Goal: Information Seeking & Learning: Learn about a topic

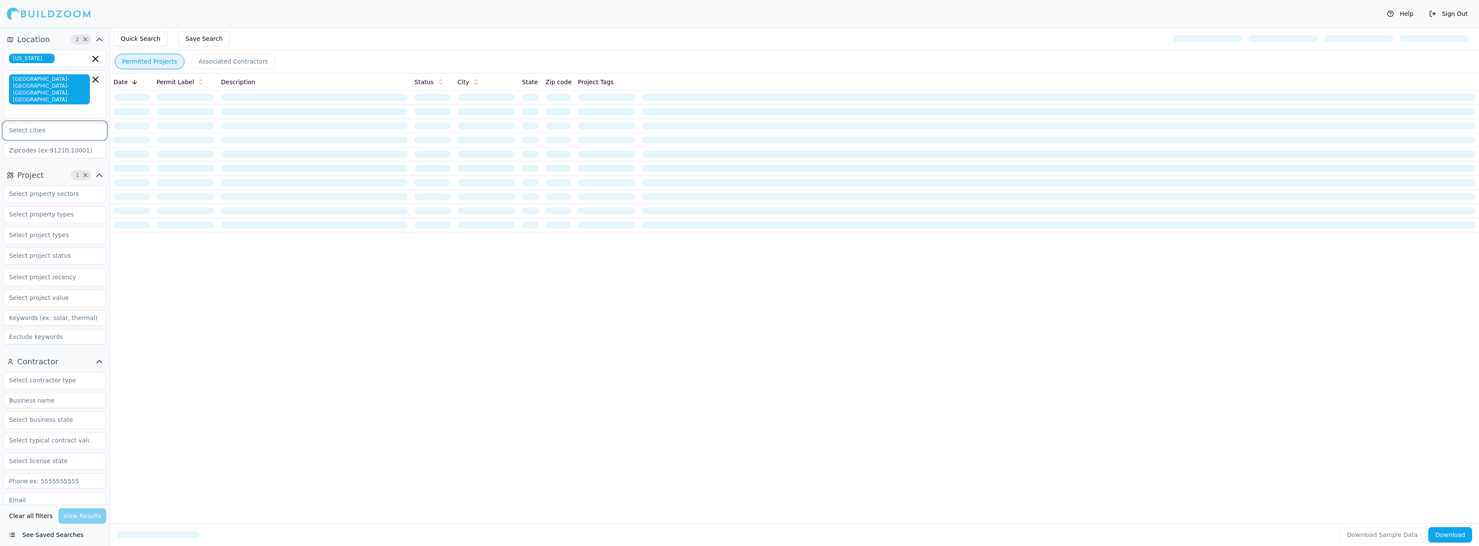
click at [81, 123] on input "text" at bounding box center [49, 130] width 91 height 15
click at [0, 187] on div "Project 1 × Select project recency" at bounding box center [55, 258] width 110 height 187
click at [54, 187] on input "text" at bounding box center [49, 193] width 91 height 15
click at [242, 336] on div "Date Permit Label Description Status City State Zip code Project Tags" at bounding box center [794, 284] width 1369 height 423
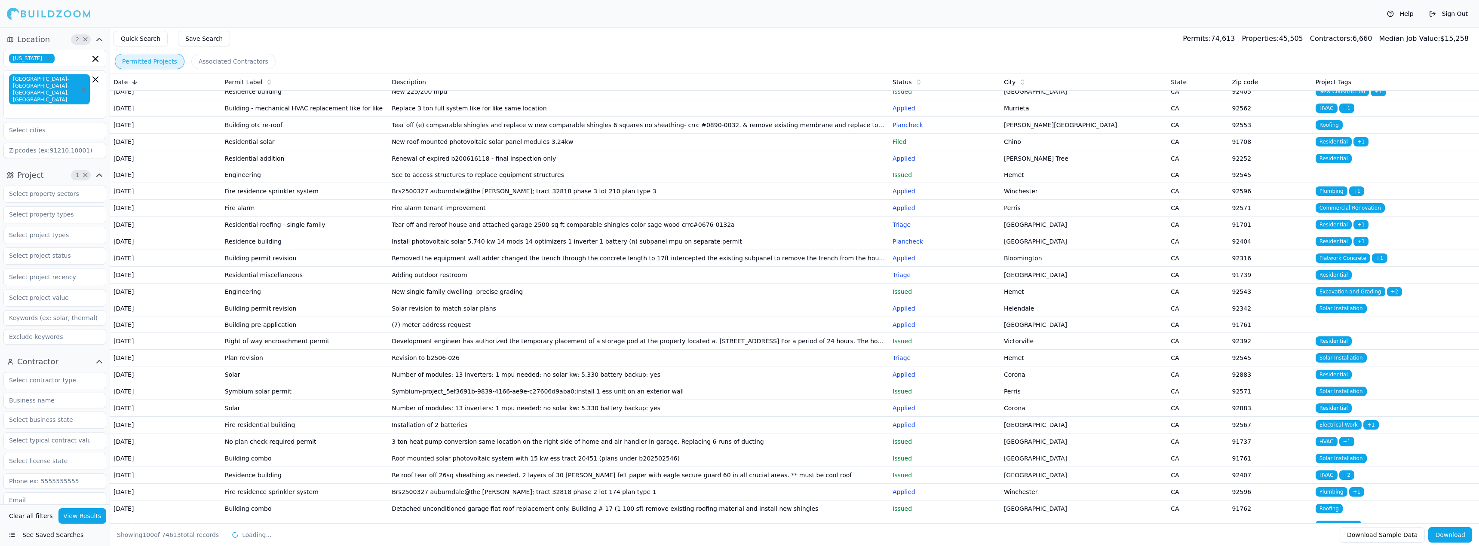
scroll to position [404, 0]
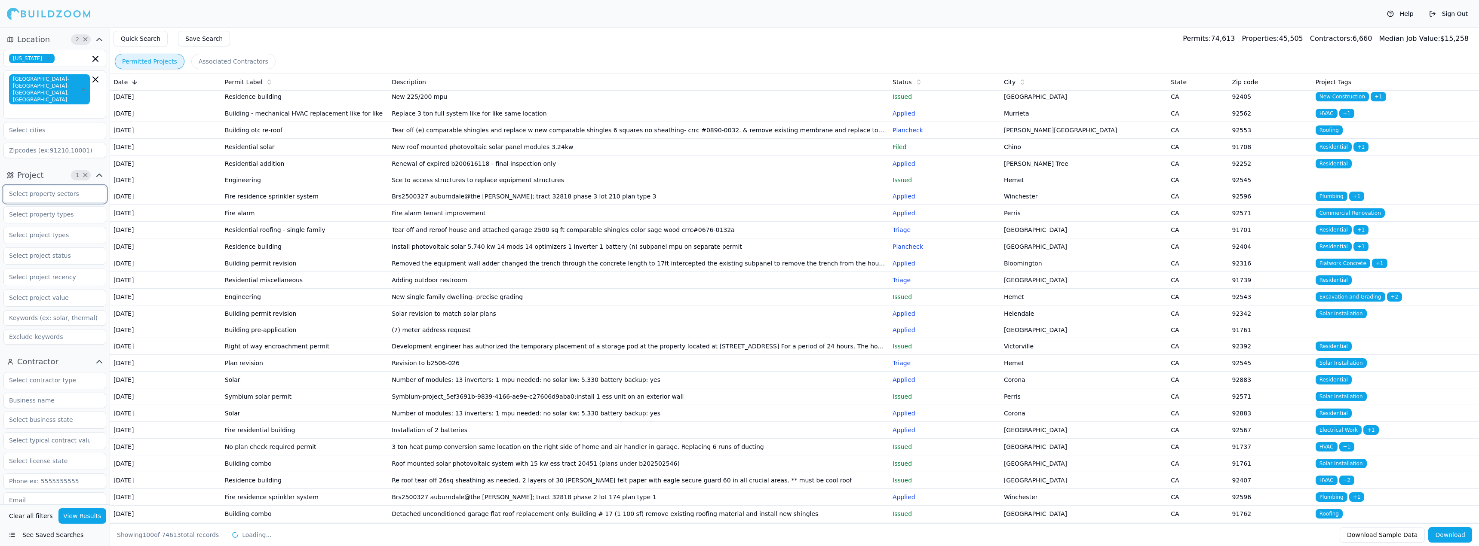
click at [60, 186] on input "text" at bounding box center [49, 193] width 91 height 15
click at [56, 207] on div "Residential" at bounding box center [55, 214] width 98 height 14
click at [0, 177] on div "Project 2 × Residential Select project recency" at bounding box center [55, 258] width 110 height 187
click at [45, 207] on input "text" at bounding box center [49, 214] width 91 height 15
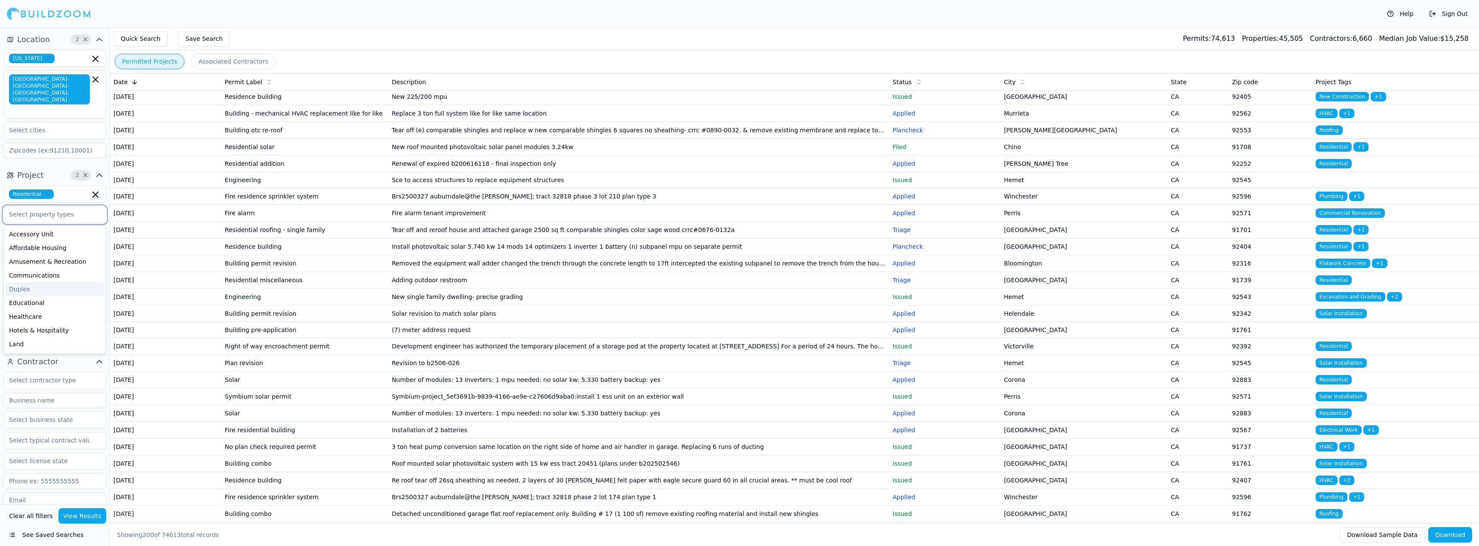
click at [49, 282] on div "Duplex" at bounding box center [55, 289] width 98 height 14
click at [56, 241] on div "Affordable Housing" at bounding box center [55, 248] width 98 height 14
click at [313, 37] on div "Quick Search Save Search Permits: 74,613 Properties: 45,505 Contractors: 6,660 …" at bounding box center [794, 39] width 1369 height 23
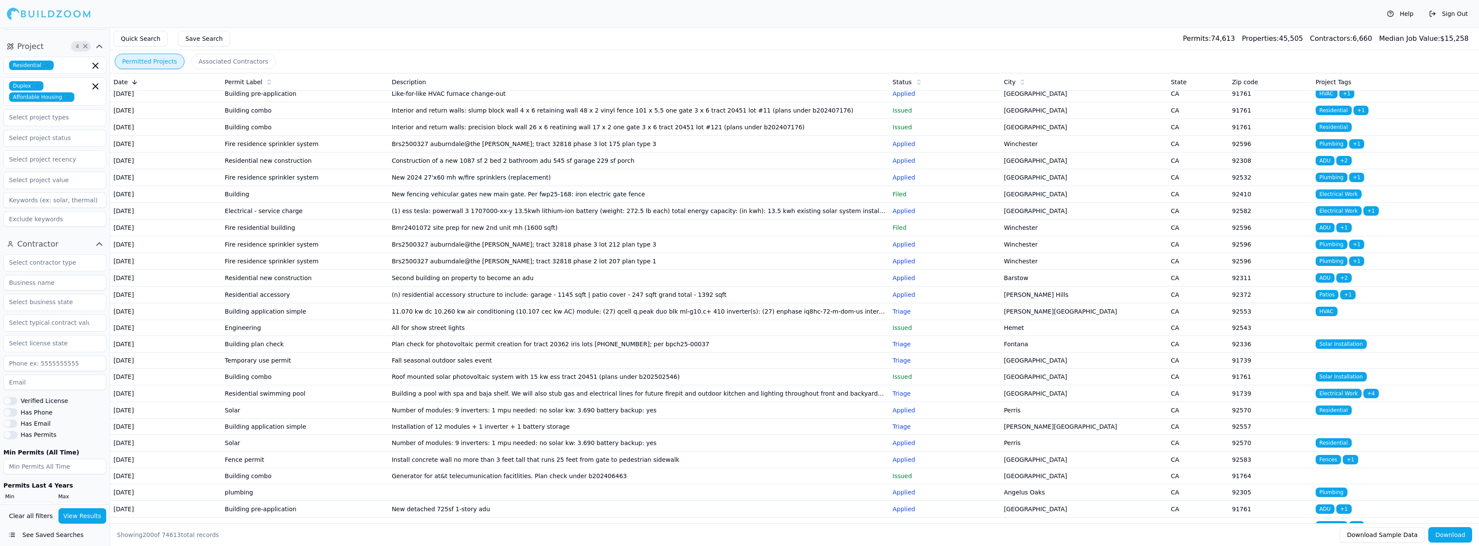
scroll to position [1161, 0]
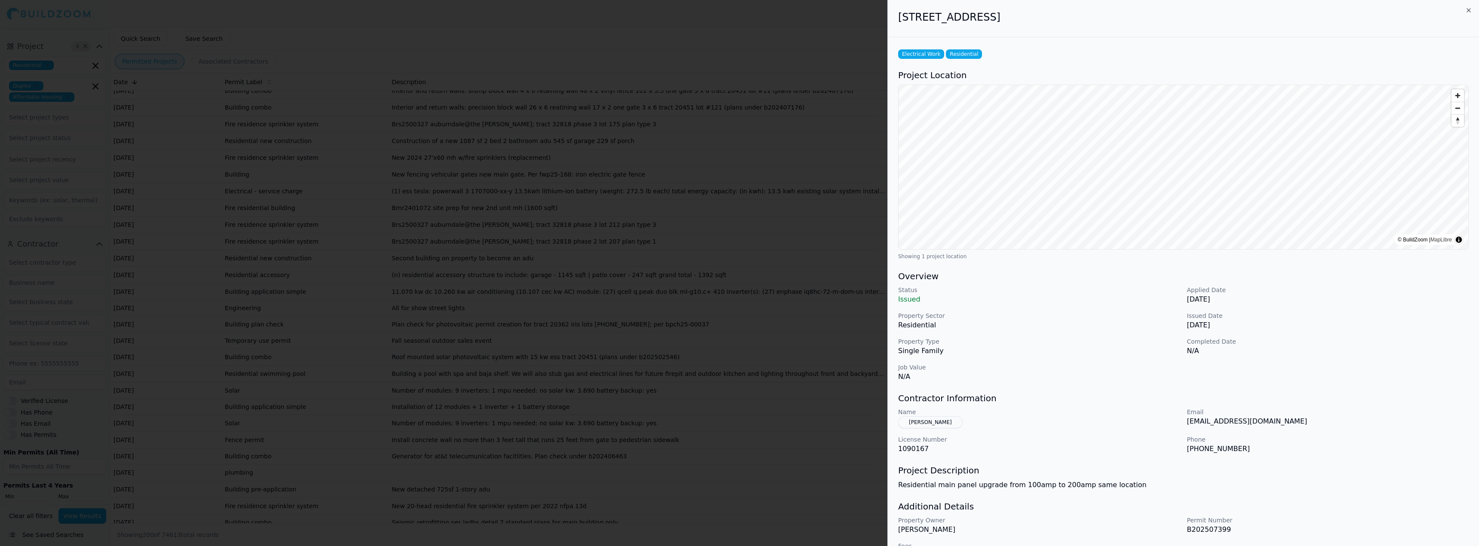
scroll to position [25, 0]
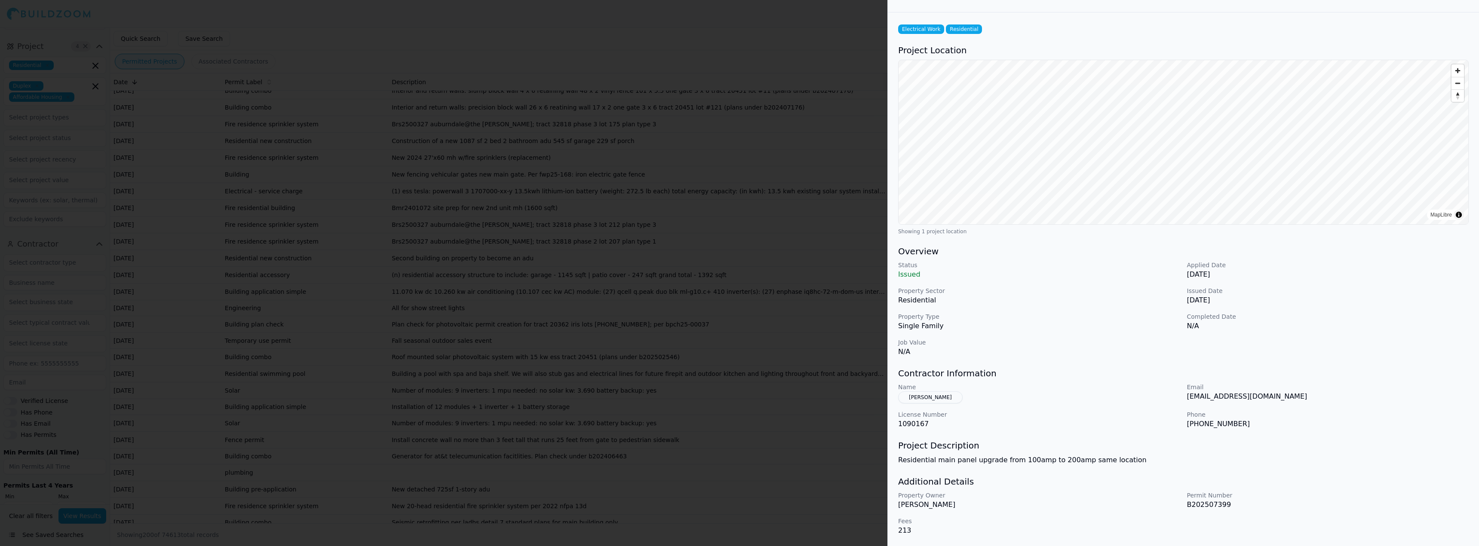
click at [879, 362] on div at bounding box center [739, 273] width 1479 height 546
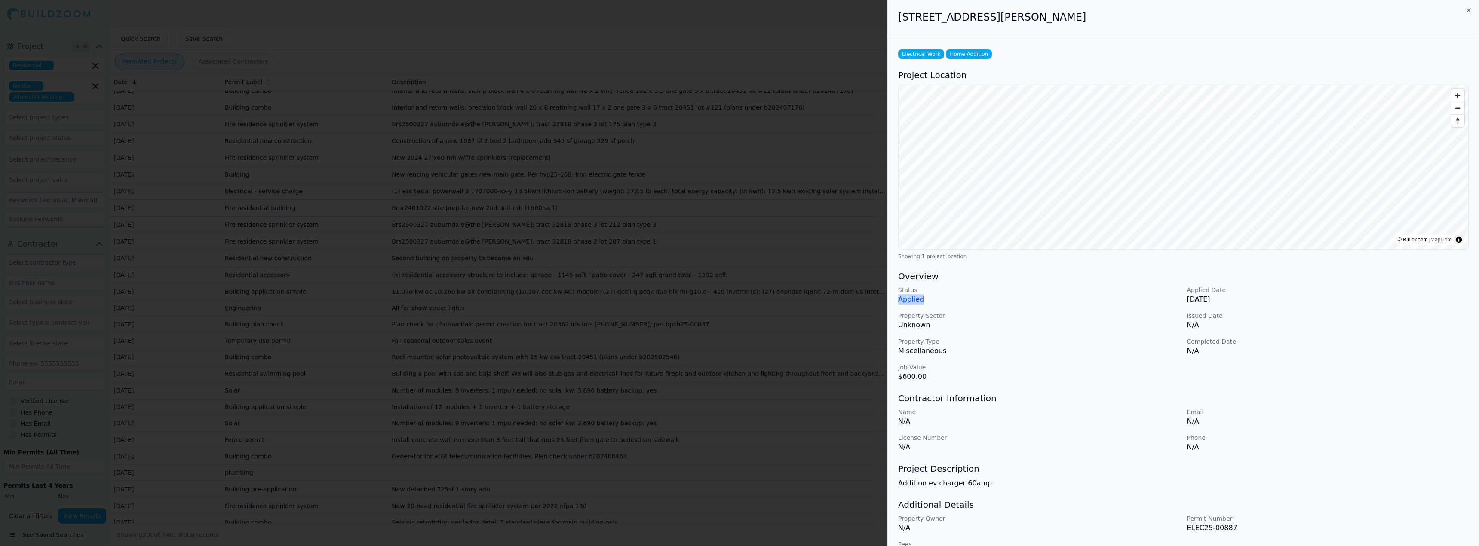
drag, startPoint x: 895, startPoint y: 301, endPoint x: 923, endPoint y: 301, distance: 28.4
click at [923, 301] on div "Electrical Work Home Addition Project Location © BuildZoom | MapLibre Showing 1…" at bounding box center [1183, 303] width 591 height 532
click at [923, 301] on p "Applied" at bounding box center [1039, 299] width 282 height 10
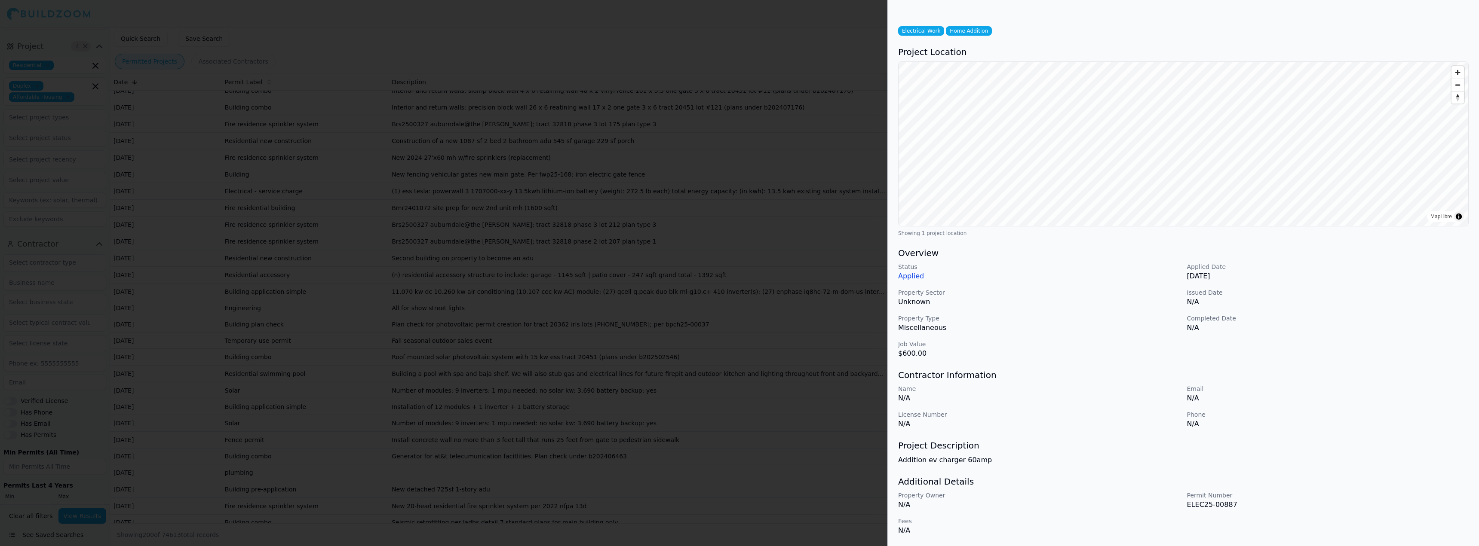
click at [746, 321] on div at bounding box center [739, 273] width 1479 height 546
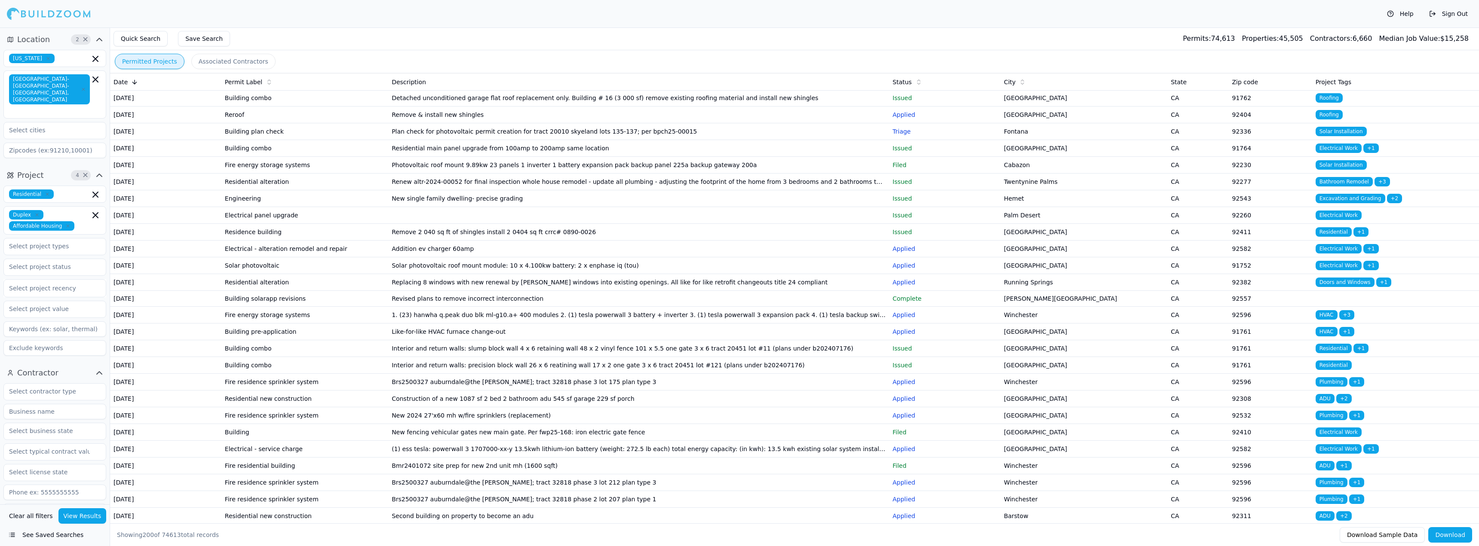
scroll to position [129, 0]
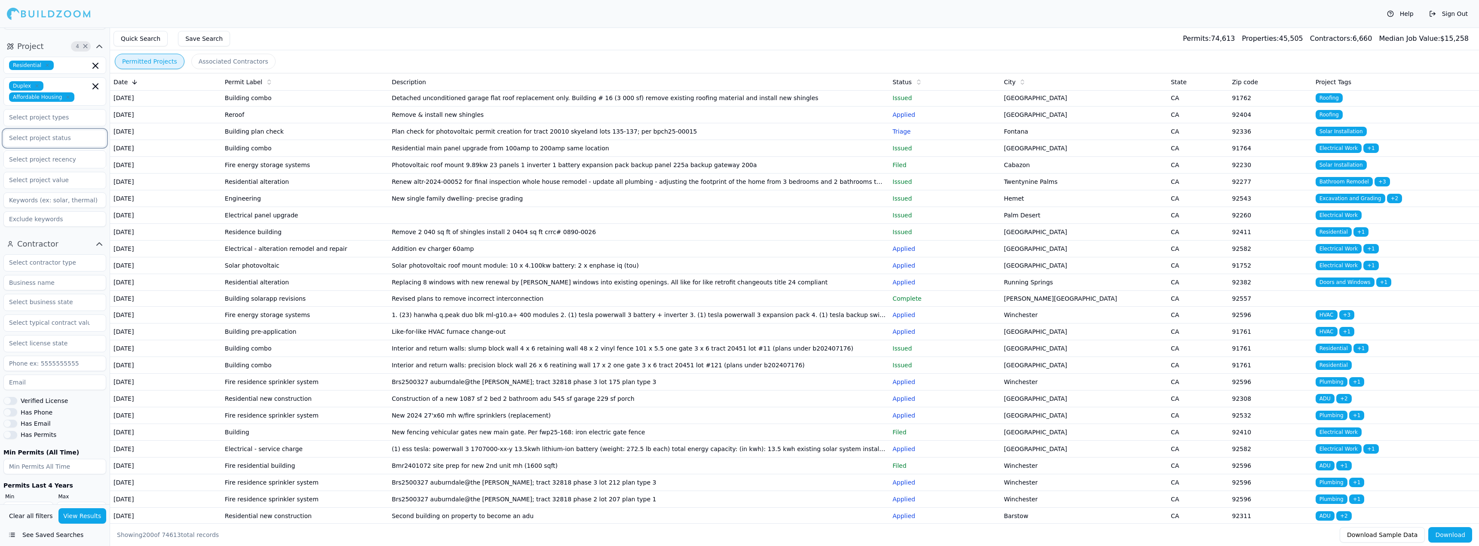
click at [65, 130] on input "text" at bounding box center [49, 137] width 91 height 15
click at [0, 116] on div "Project 4 × Residential Duplex Affordable Housing Final Complete Expired Withdr…" at bounding box center [55, 135] width 110 height 198
click at [52, 155] on div at bounding box center [55, 159] width 92 height 9
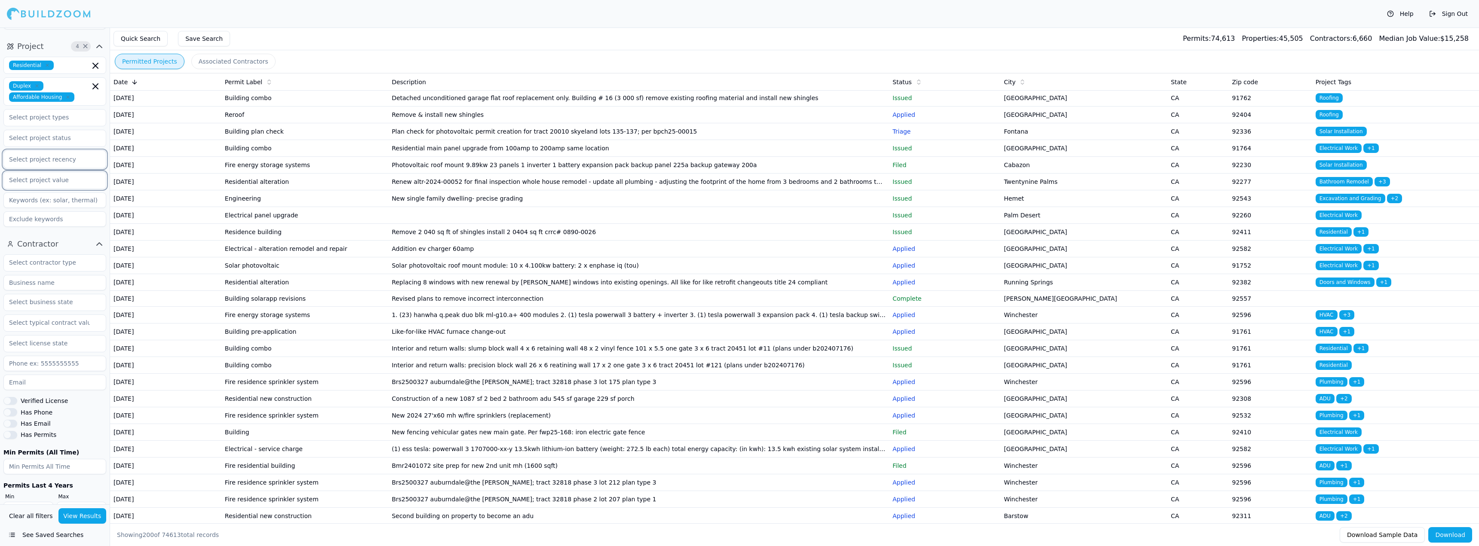
click at [22, 172] on input "text" at bounding box center [49, 179] width 91 height 15
click at [0, 175] on div "Project 4 × Residential Duplex Affordable Housing Select project recency under …" at bounding box center [55, 135] width 110 height 198
click at [58, 172] on input "text" at bounding box center [49, 179] width 91 height 15
click at [51, 221] on div "$100k-$500k" at bounding box center [55, 228] width 98 height 14
click at [97, 178] on icon "button" at bounding box center [95, 180] width 5 height 5
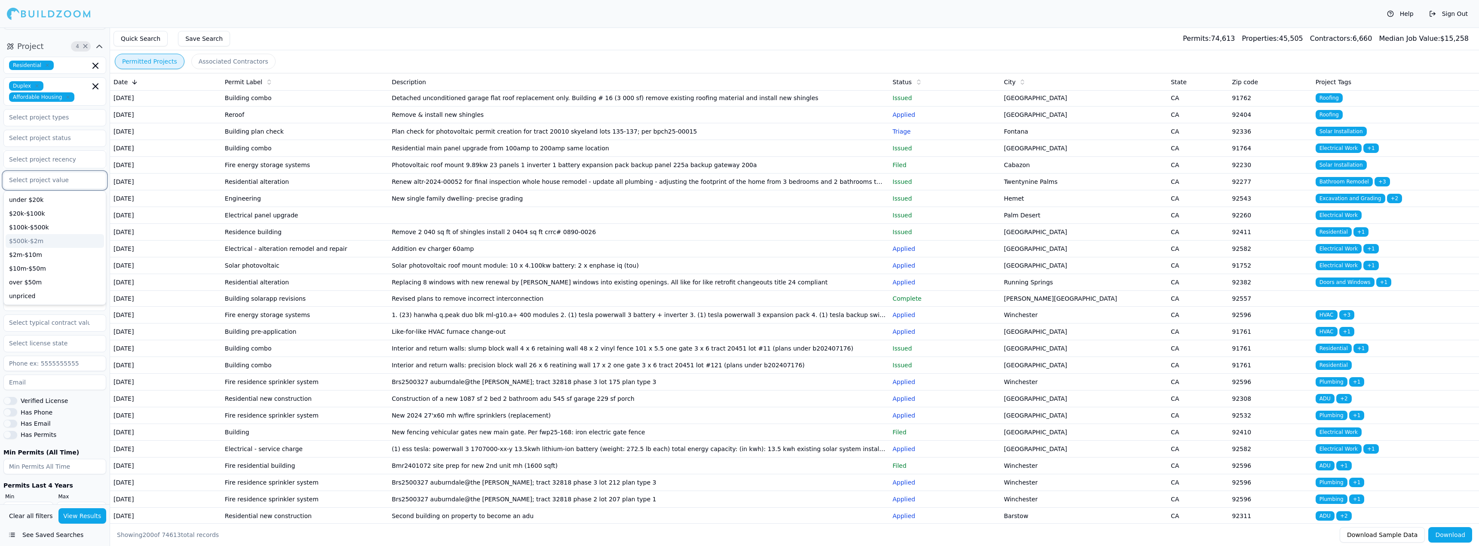
click at [36, 234] on div "$500k-$2m" at bounding box center [55, 241] width 98 height 14
click at [0, 171] on div "Project 5 × Residential Duplex Affordable Housing Select project recency $500k-…" at bounding box center [55, 135] width 110 height 198
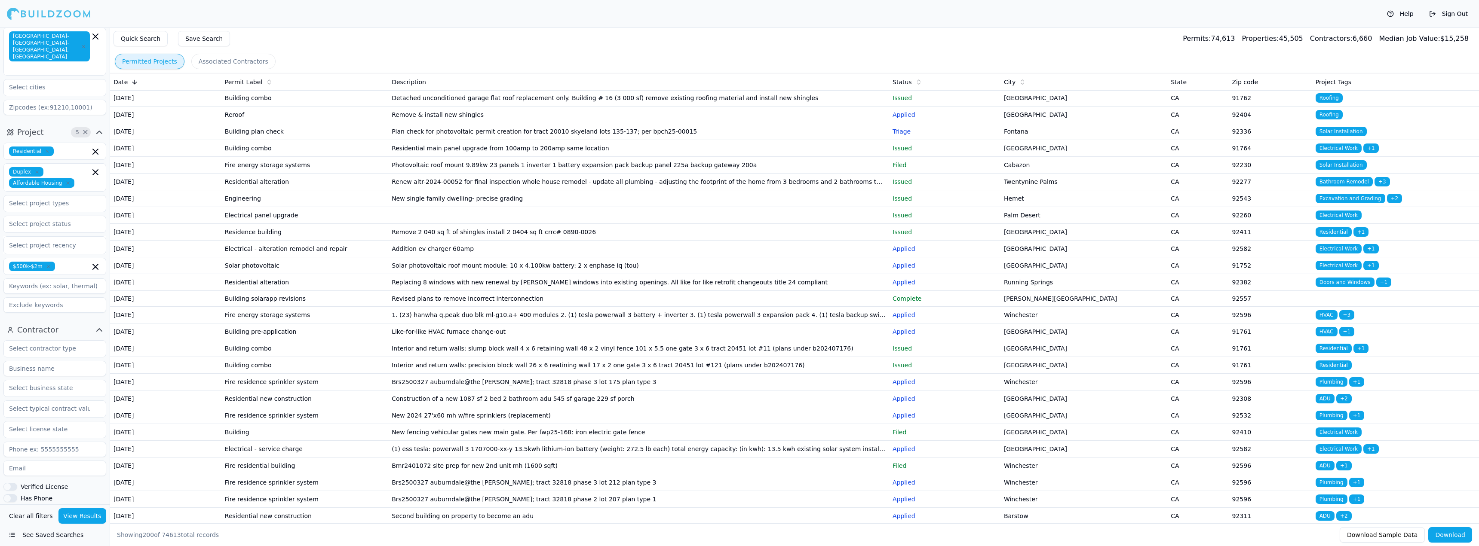
click at [88, 510] on button "View Results" at bounding box center [82, 516] width 48 height 15
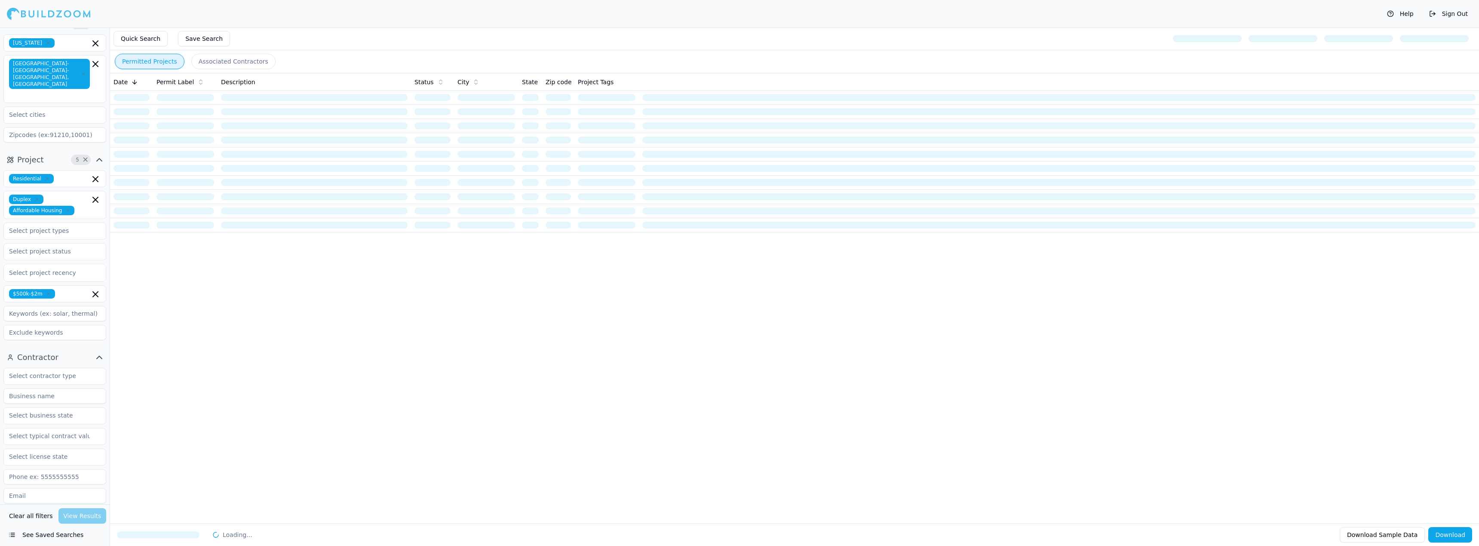
scroll to position [0, 0]
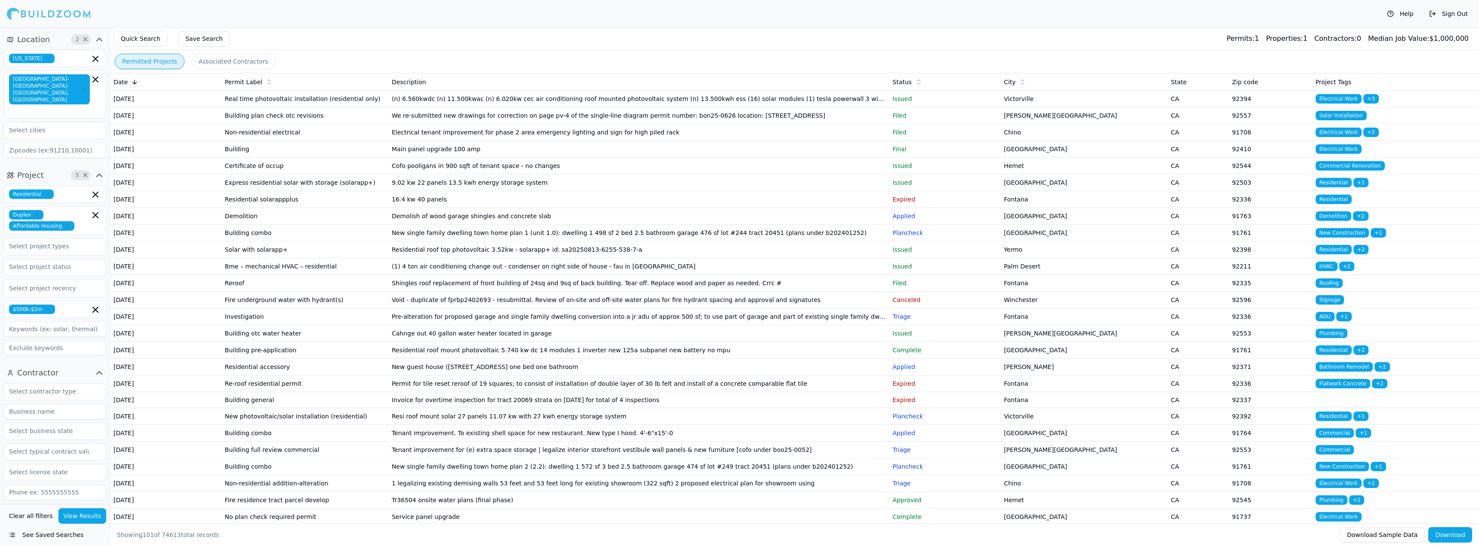
click at [60, 322] on input at bounding box center [54, 329] width 103 height 15
click at [61, 322] on input at bounding box center [54, 329] width 103 height 15
click at [19, 322] on input at bounding box center [54, 329] width 103 height 15
click at [45, 239] on input "text" at bounding box center [49, 246] width 91 height 15
click at [44, 239] on input "text" at bounding box center [49, 246] width 91 height 15
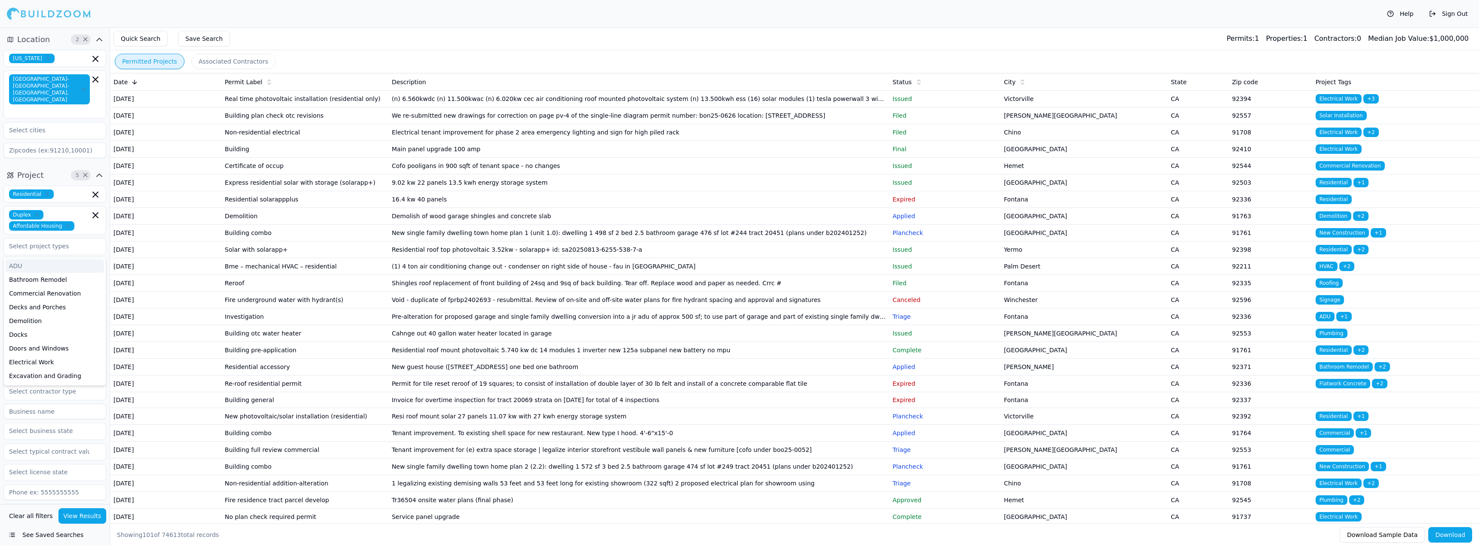
click at [0, 231] on div "Project 5 × Residential Duplex Affordable Housing ADU Bathroom Remodel Commerci…" at bounding box center [55, 264] width 110 height 198
click at [49, 259] on input "text" at bounding box center [49, 266] width 91 height 15
click at [0, 224] on div "Project 5 × Residential Duplex Affordable Housing Final Complete Expired Withdr…" at bounding box center [55, 264] width 110 height 198
click at [52, 284] on div at bounding box center [55, 288] width 92 height 9
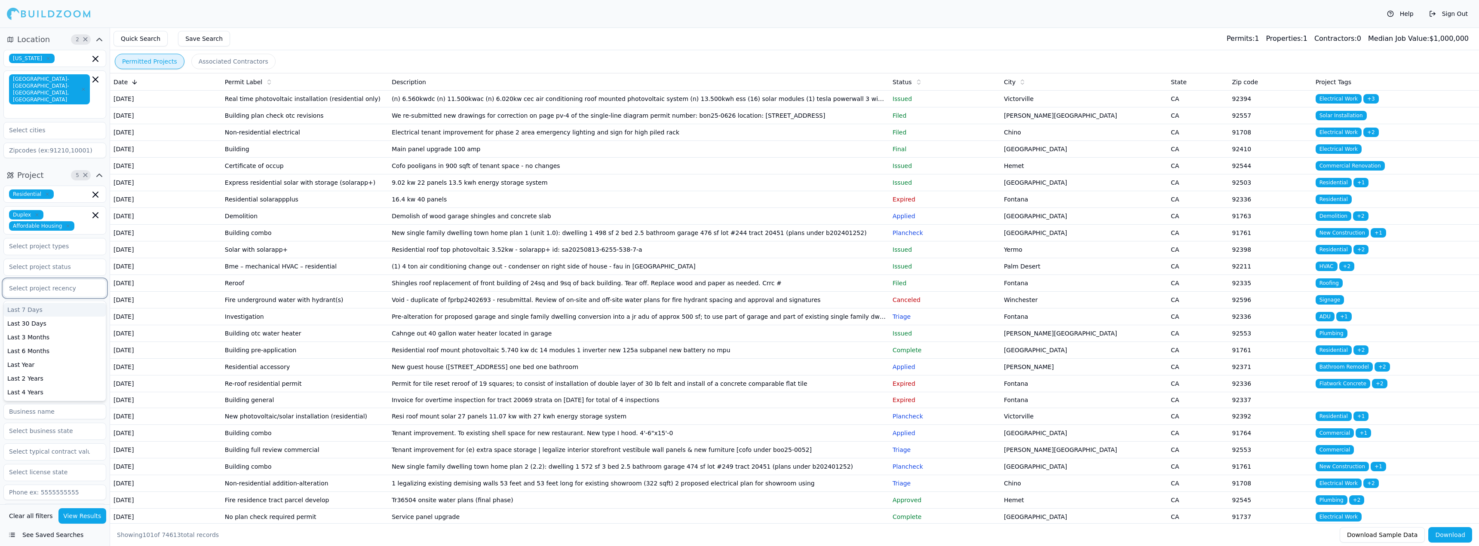
click at [0, 247] on div "Project 5 × Residential Duplex Affordable Housing 7 results available. Use Up a…" at bounding box center [55, 264] width 110 height 198
click at [69, 322] on input at bounding box center [54, 329] width 103 height 15
click at [60, 284] on div at bounding box center [55, 288] width 92 height 9
click at [66, 243] on div "Residential Duplex Affordable Housing 7 results available. Use Up and Down to c…" at bounding box center [54, 271] width 103 height 170
click at [74, 239] on input "text" at bounding box center [49, 246] width 91 height 15
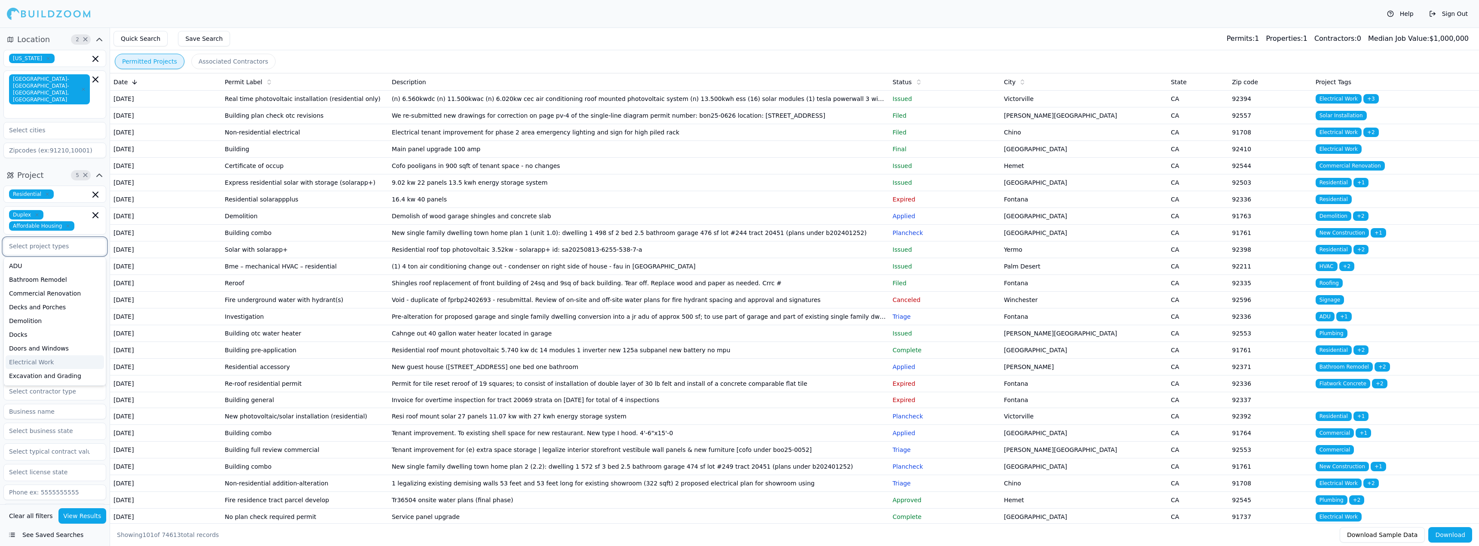
click at [61, 355] on div "Electrical Work" at bounding box center [55, 362] width 98 height 14
click at [66, 295] on div "Home Addition" at bounding box center [55, 302] width 98 height 14
click at [57, 320] on div "Kitchen Remodel" at bounding box center [55, 327] width 98 height 14
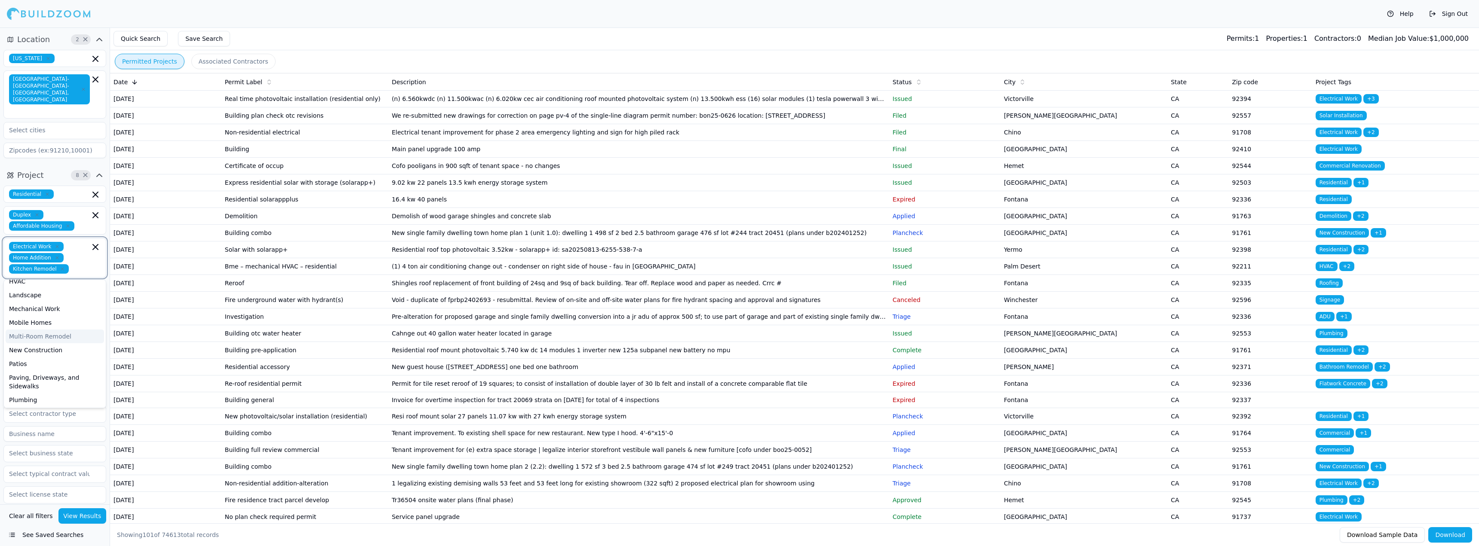
click at [67, 330] on div "Multi-Room Remodel" at bounding box center [55, 337] width 98 height 14
click at [58, 341] on div "New Construction" at bounding box center [55, 348] width 98 height 14
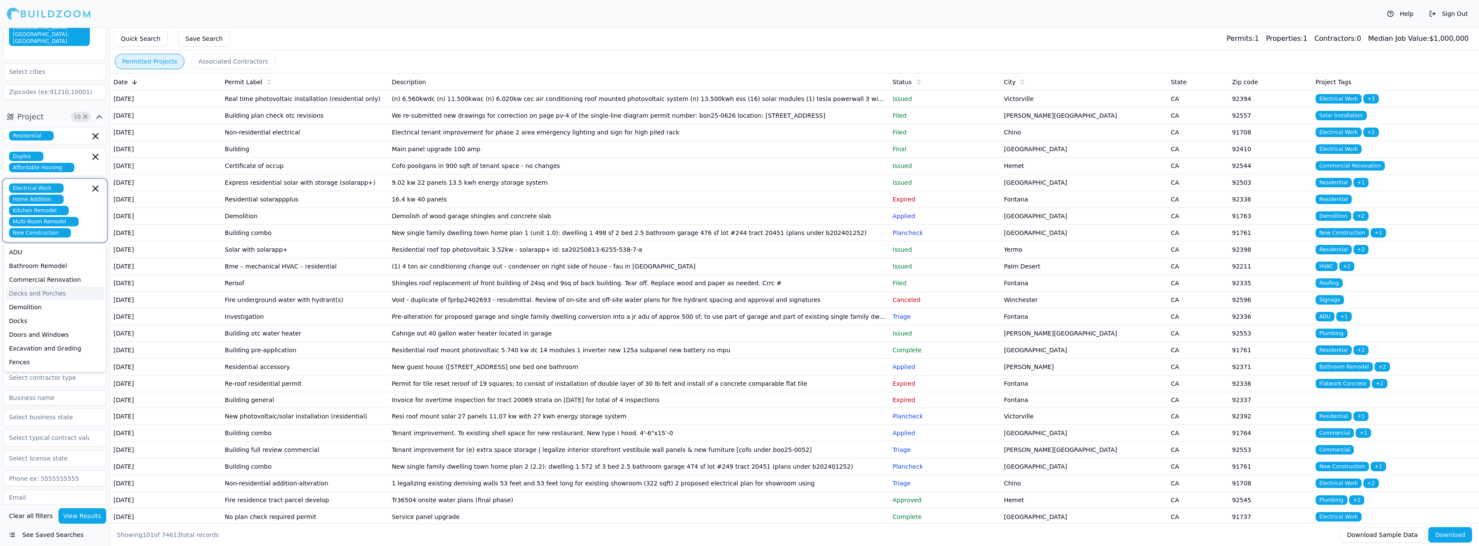
scroll to position [43, 0]
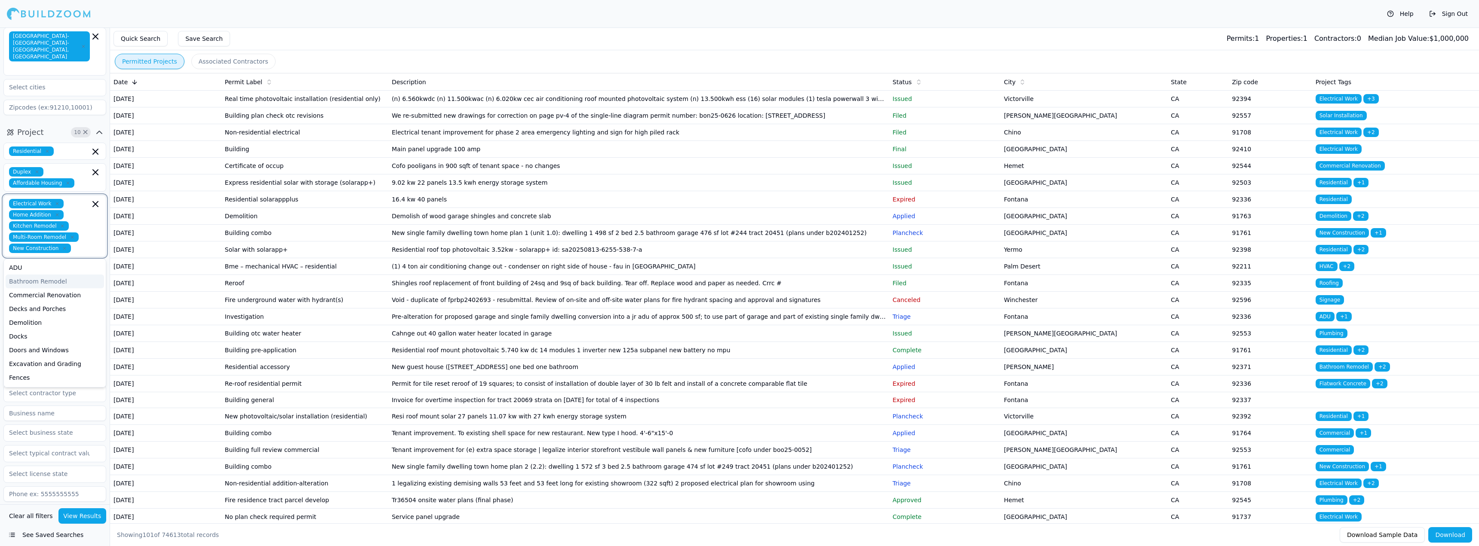
click at [63, 275] on div "Bathroom Remodel" at bounding box center [55, 282] width 98 height 14
click at [86, 510] on button "View Results" at bounding box center [82, 516] width 48 height 15
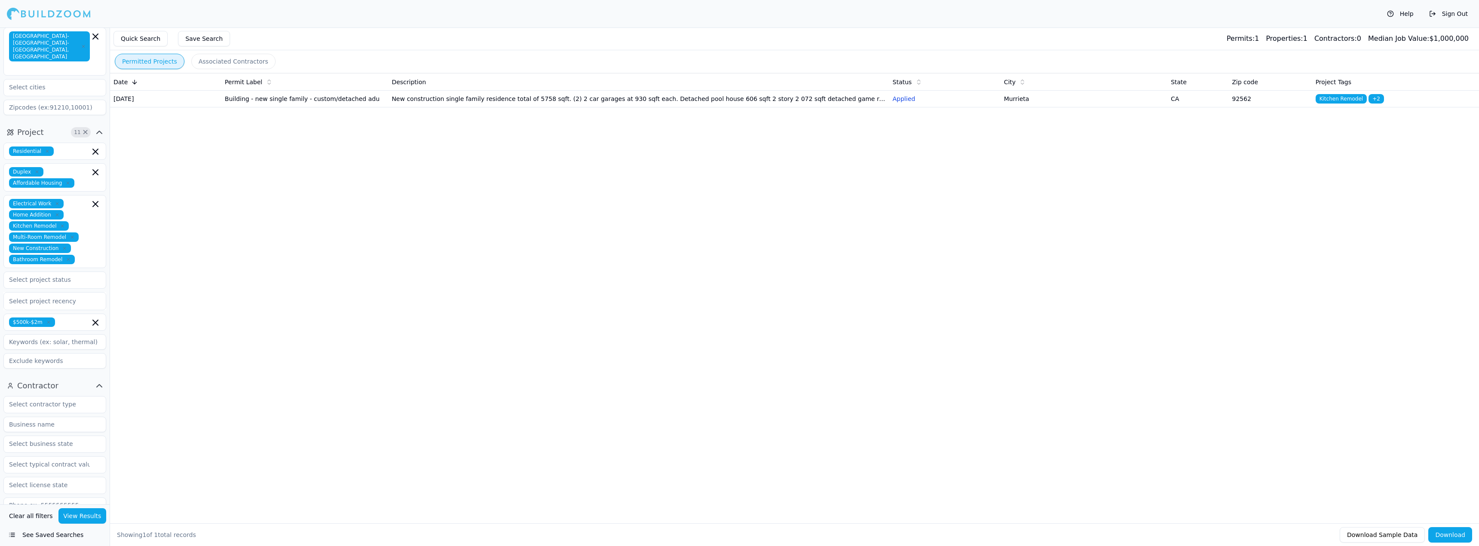
click at [726, 107] on td "New construction single family residence total of 5758 sqft. (2) 2 car garages …" at bounding box center [638, 99] width 501 height 17
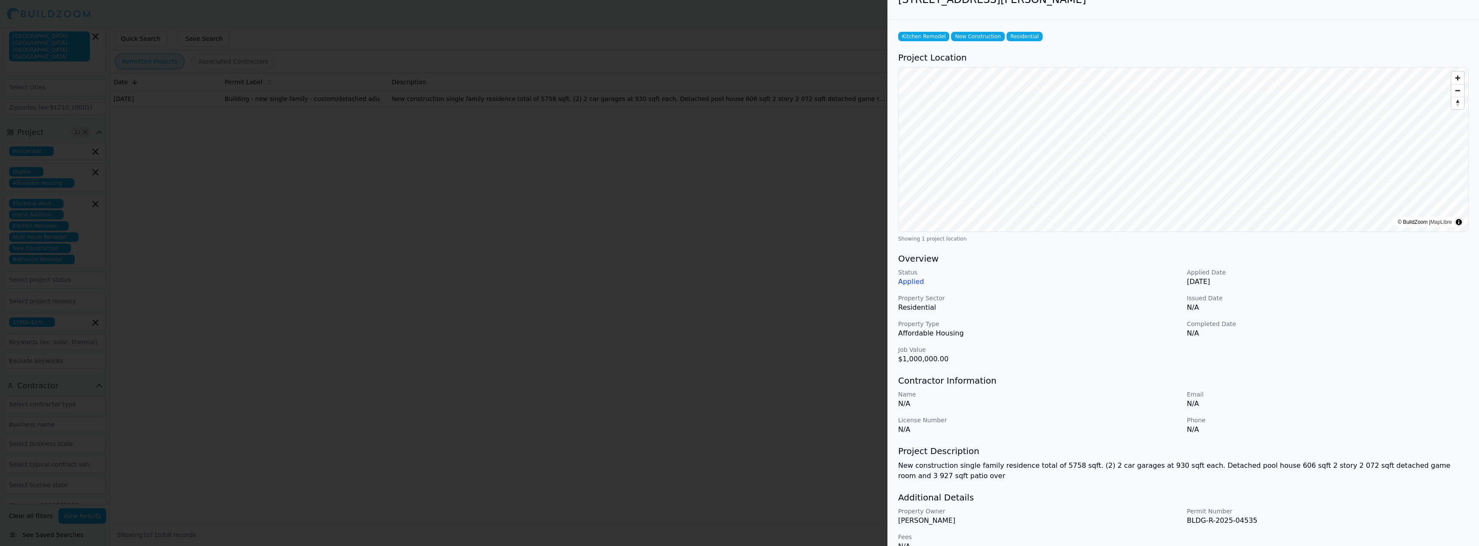
scroll to position [34, 0]
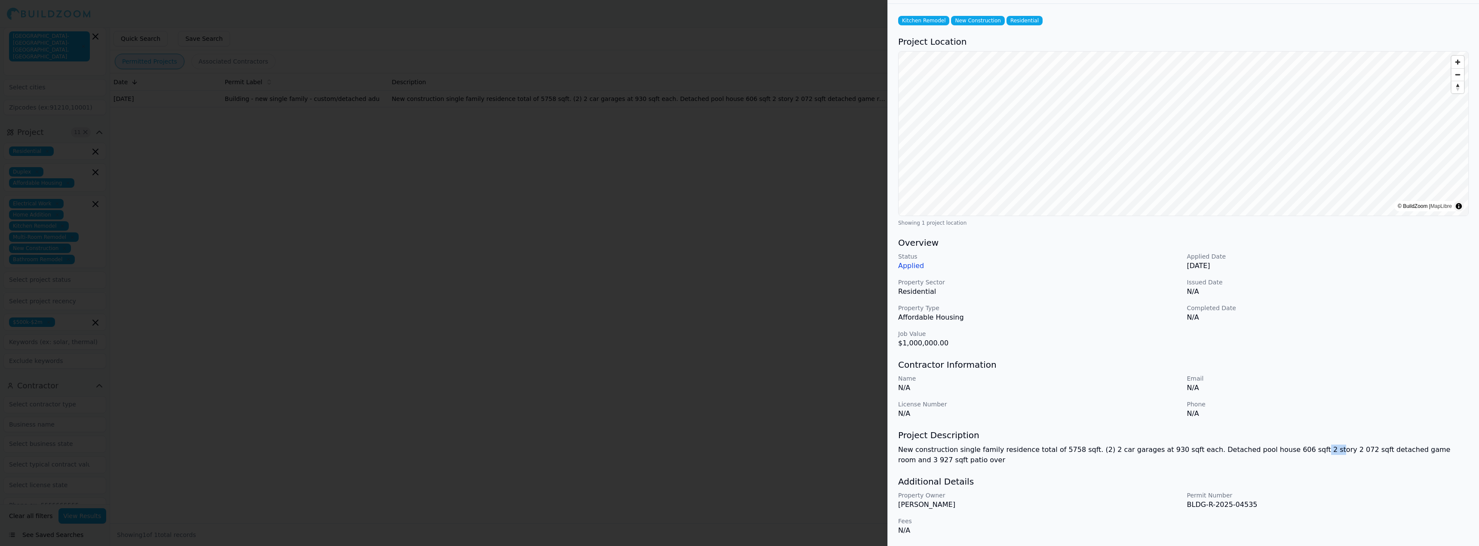
drag, startPoint x: 1279, startPoint y: 448, endPoint x: 1293, endPoint y: 449, distance: 14.6
click at [1293, 449] on p "New construction single family residence total of 5758 sqft. (2) 2 car garages …" at bounding box center [1183, 455] width 570 height 21
drag, startPoint x: 1251, startPoint y: 451, endPoint x: 1301, endPoint y: 456, distance: 49.7
click at [1301, 456] on p "New construction single family residence total of 5758 sqft. (2) 2 car garages …" at bounding box center [1183, 455] width 570 height 21
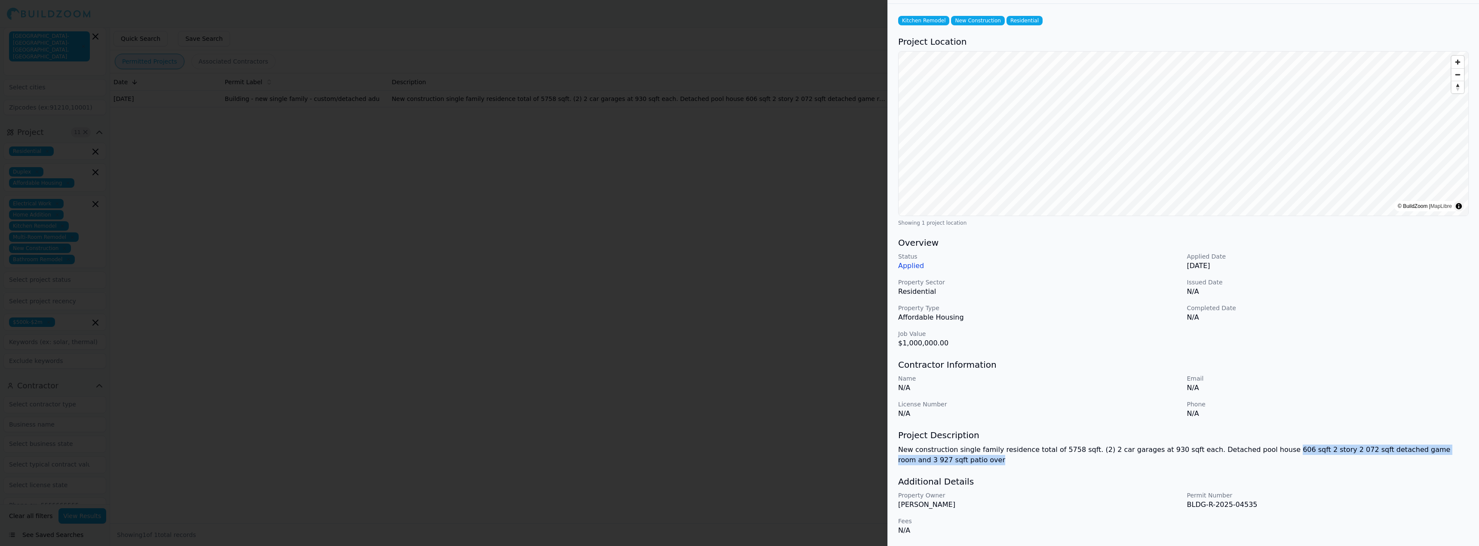
click at [1302, 456] on p "New construction single family residence total of 5758 sqft. (2) 2 car garages …" at bounding box center [1183, 455] width 570 height 21
drag, startPoint x: 1313, startPoint y: 449, endPoint x: 1355, endPoint y: 453, distance: 41.9
click at [1355, 453] on p "New construction single family residence total of 5758 sqft. (2) 2 car garages …" at bounding box center [1183, 455] width 570 height 21
click at [1363, 453] on p "New construction single family residence total of 5758 sqft. (2) 2 car garages …" at bounding box center [1183, 455] width 570 height 21
click at [1008, 362] on h3 "Contractor Information" at bounding box center [1183, 365] width 570 height 12
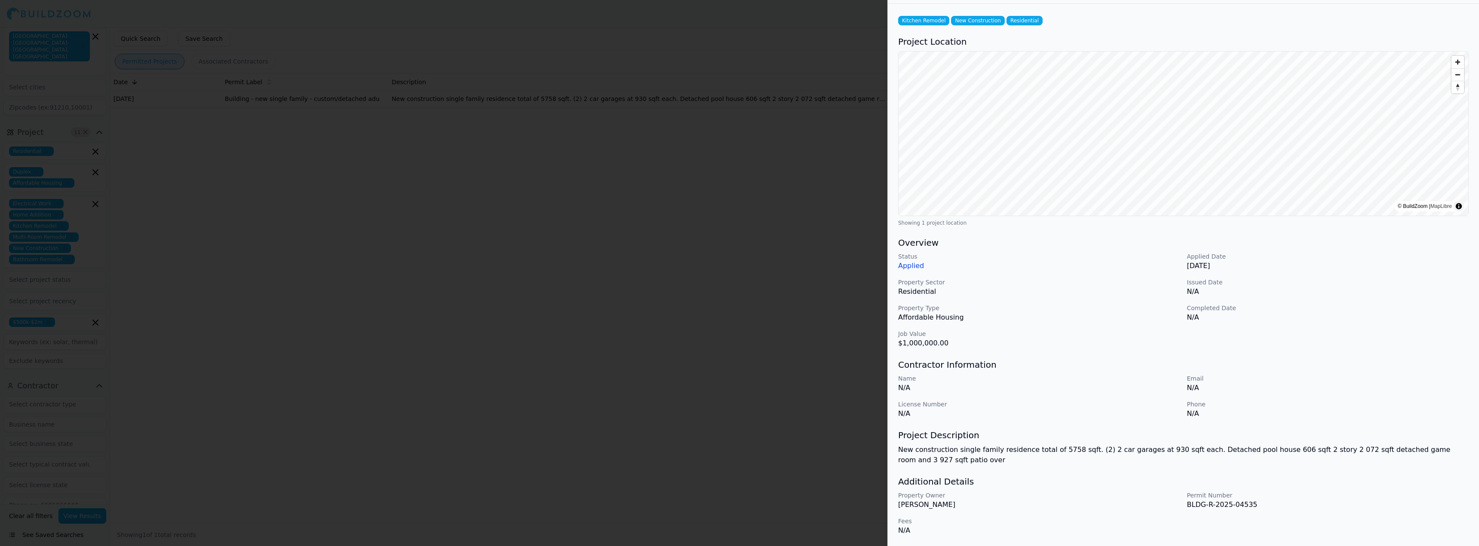
click at [1038, 314] on p "Affordable Housing" at bounding box center [1039, 318] width 282 height 10
click at [1003, 379] on p "Name" at bounding box center [1039, 378] width 282 height 9
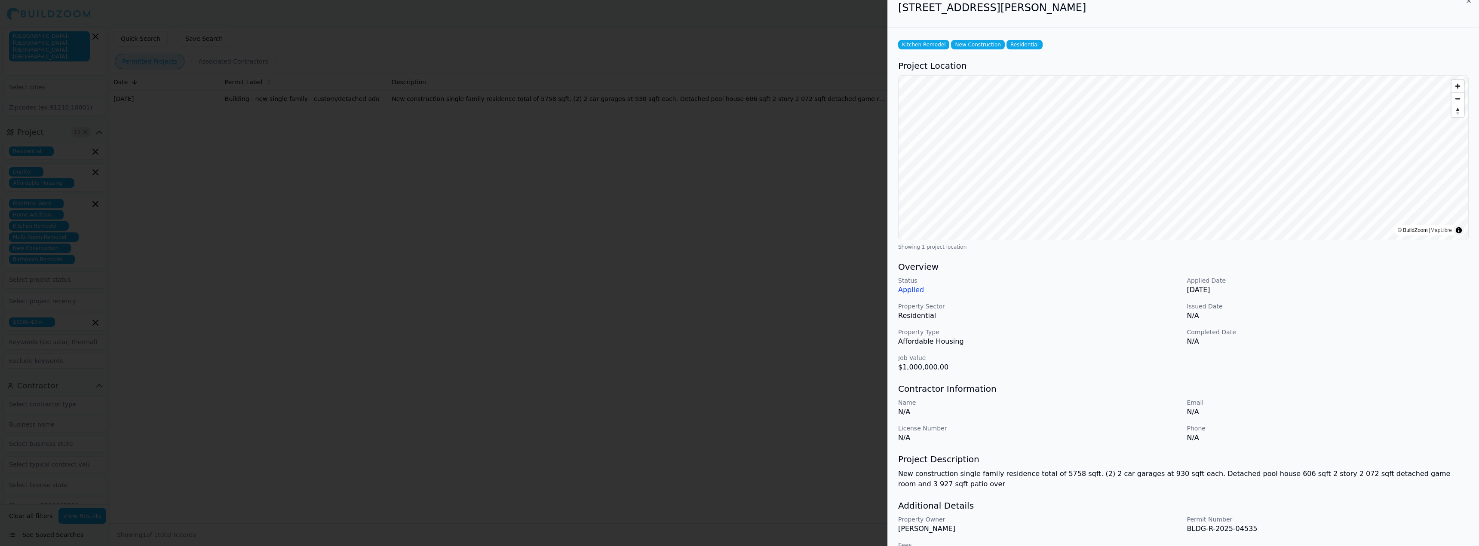
scroll to position [0, 0]
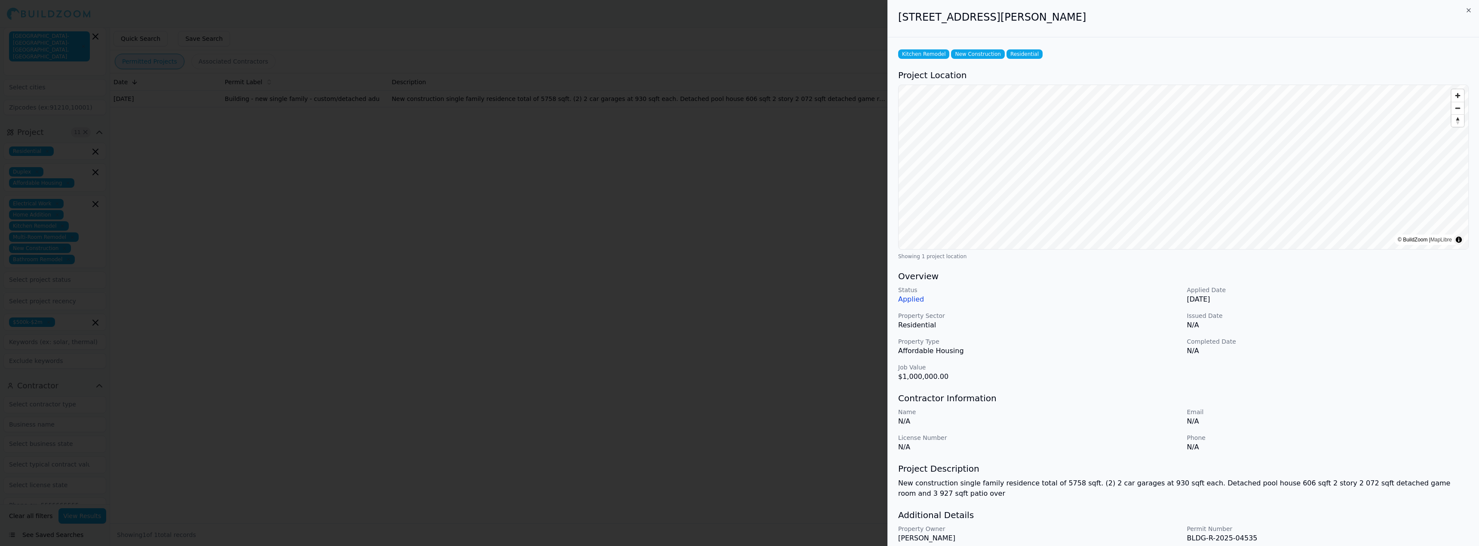
drag, startPoint x: 1067, startPoint y: 20, endPoint x: 898, endPoint y: 17, distance: 169.8
click at [898, 17] on div "[STREET_ADDRESS][PERSON_NAME]" at bounding box center [1183, 18] width 591 height 37
click at [636, 74] on div at bounding box center [739, 273] width 1479 height 546
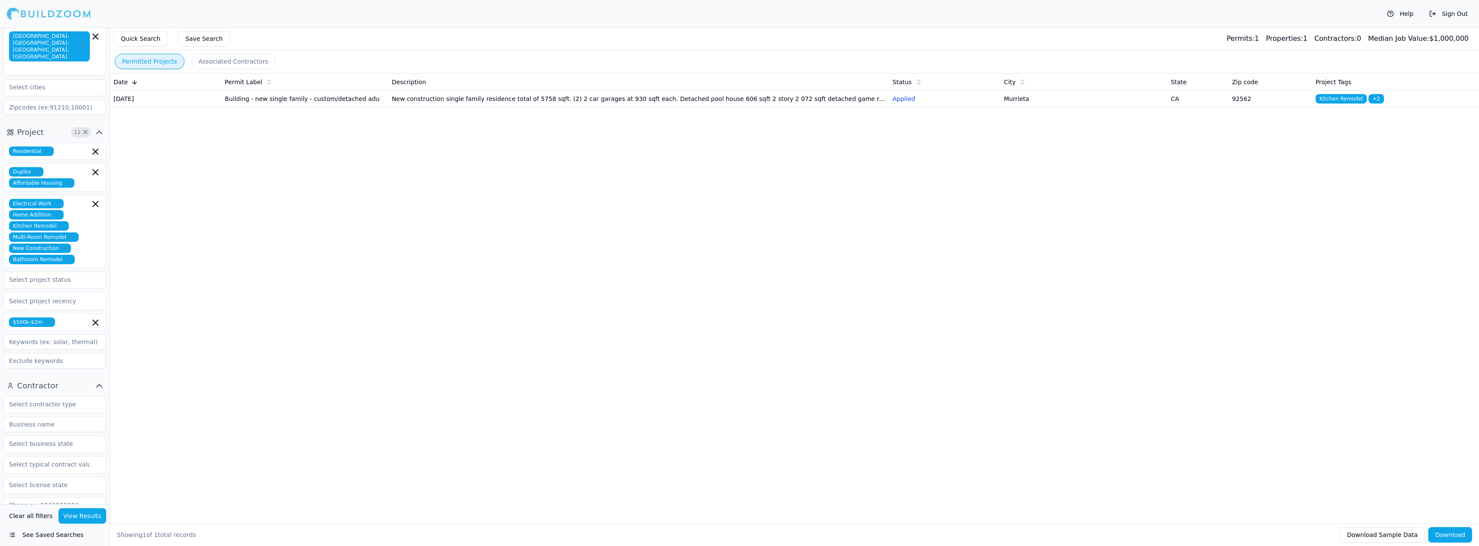
click at [29, 12] on div at bounding box center [49, 13] width 84 height 17
